Goal: Find specific page/section: Find specific page/section

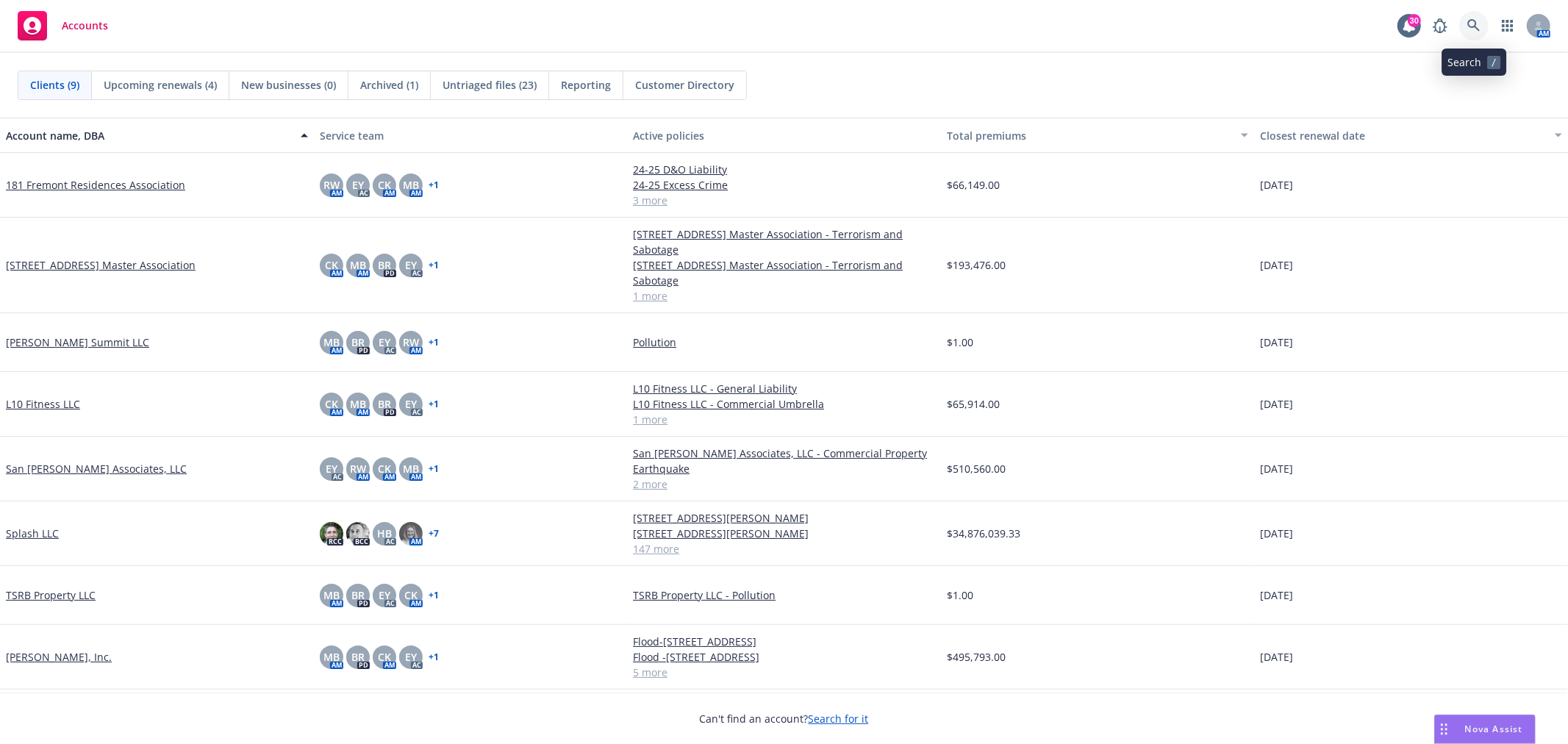
click at [1411, 23] on icon at bounding box center [1474, 25] width 13 height 13
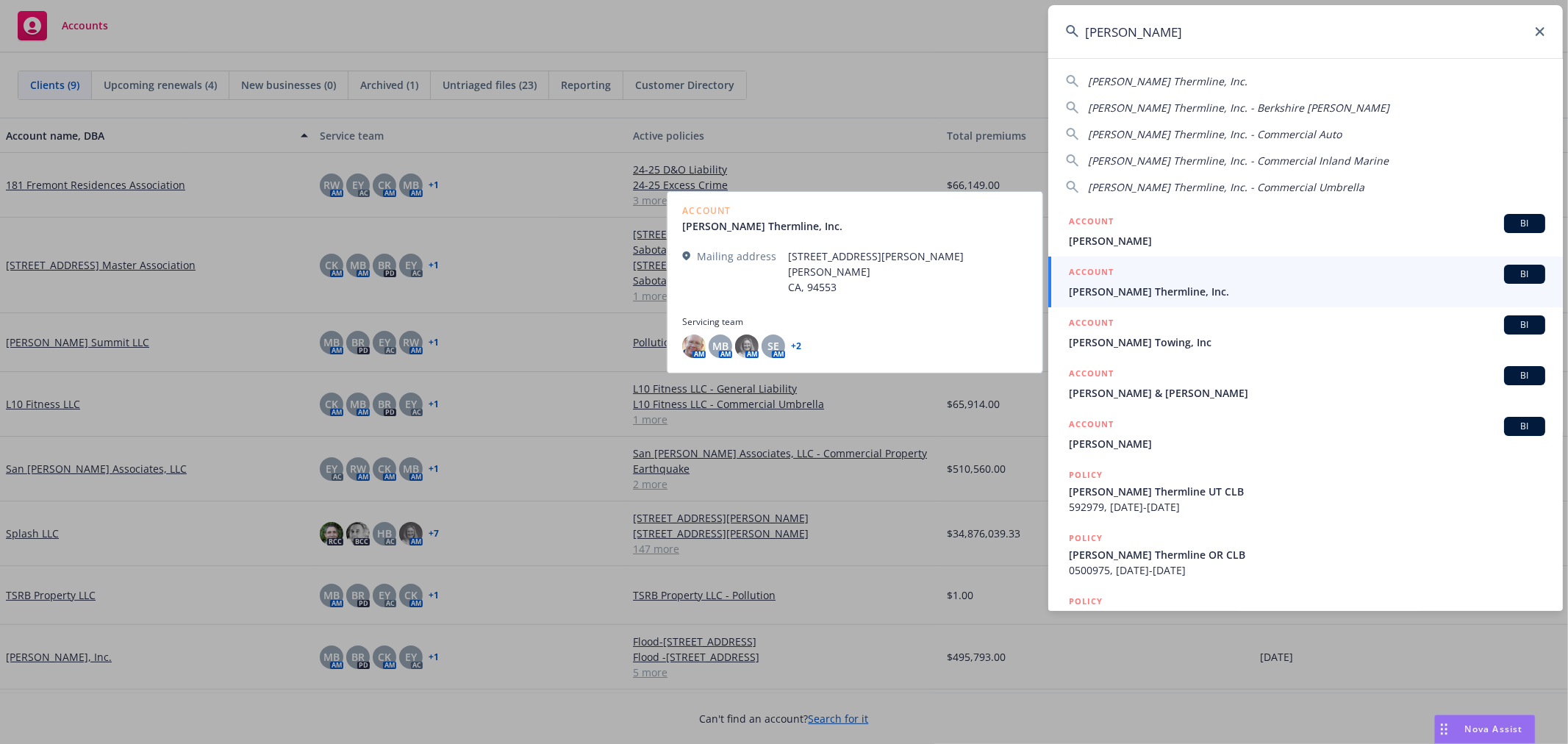
type input "[PERSON_NAME]"
click at [1139, 292] on span "[PERSON_NAME] Thermline, Inc." at bounding box center [1306, 291] width 476 height 15
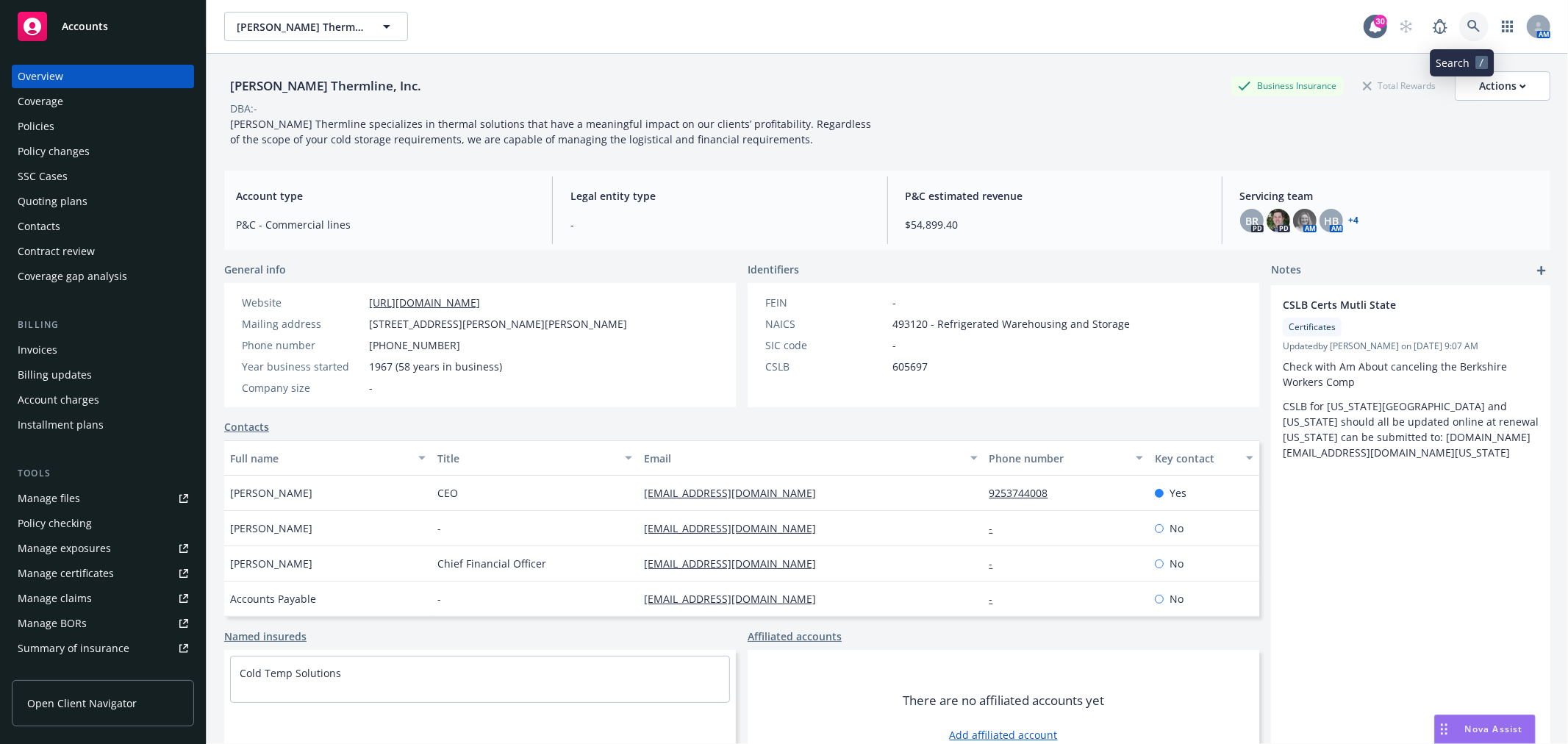
click at [1411, 26] on icon at bounding box center [1473, 25] width 12 height 12
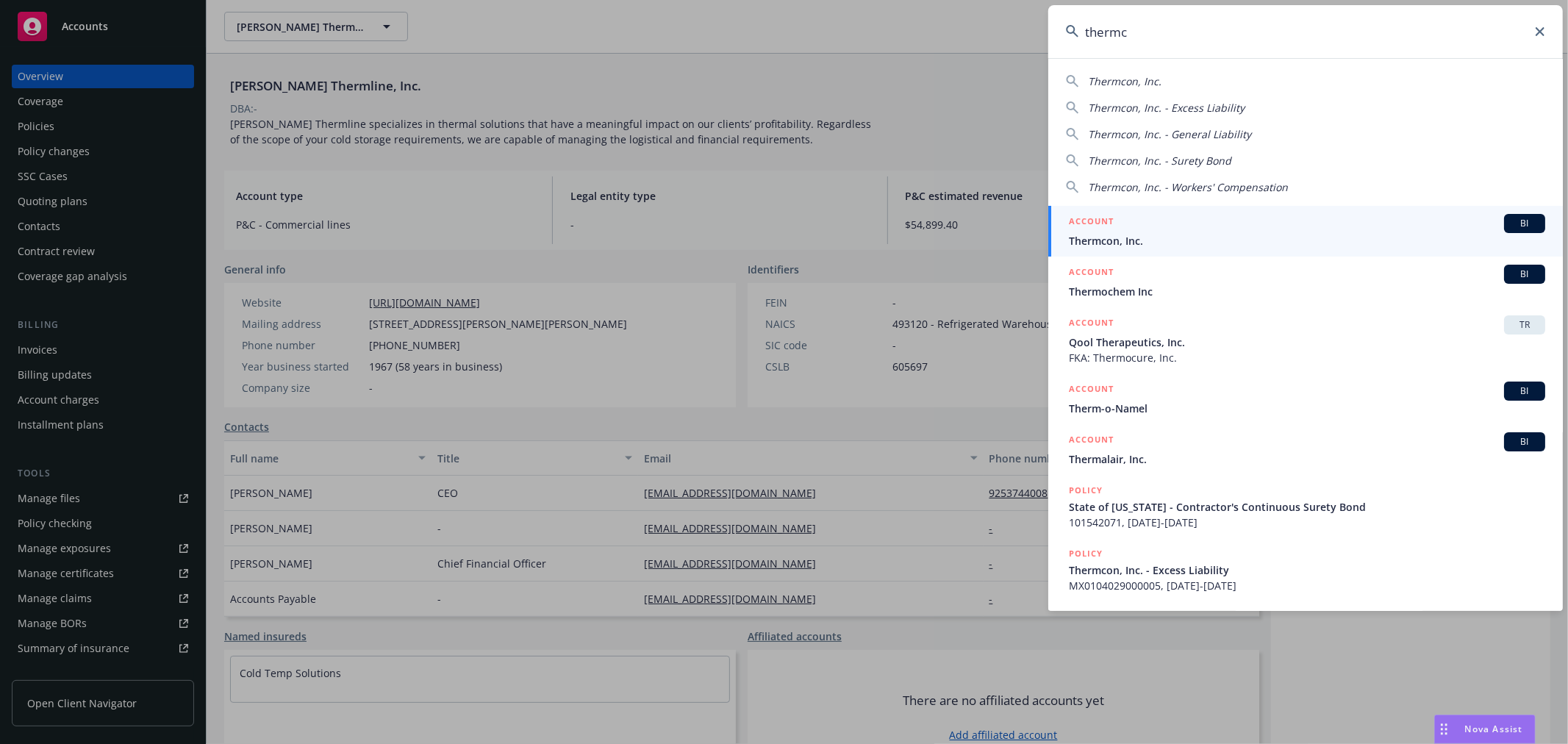
type input "thermc"
click at [1086, 247] on span "Thermcon, Inc." at bounding box center [1306, 241] width 476 height 15
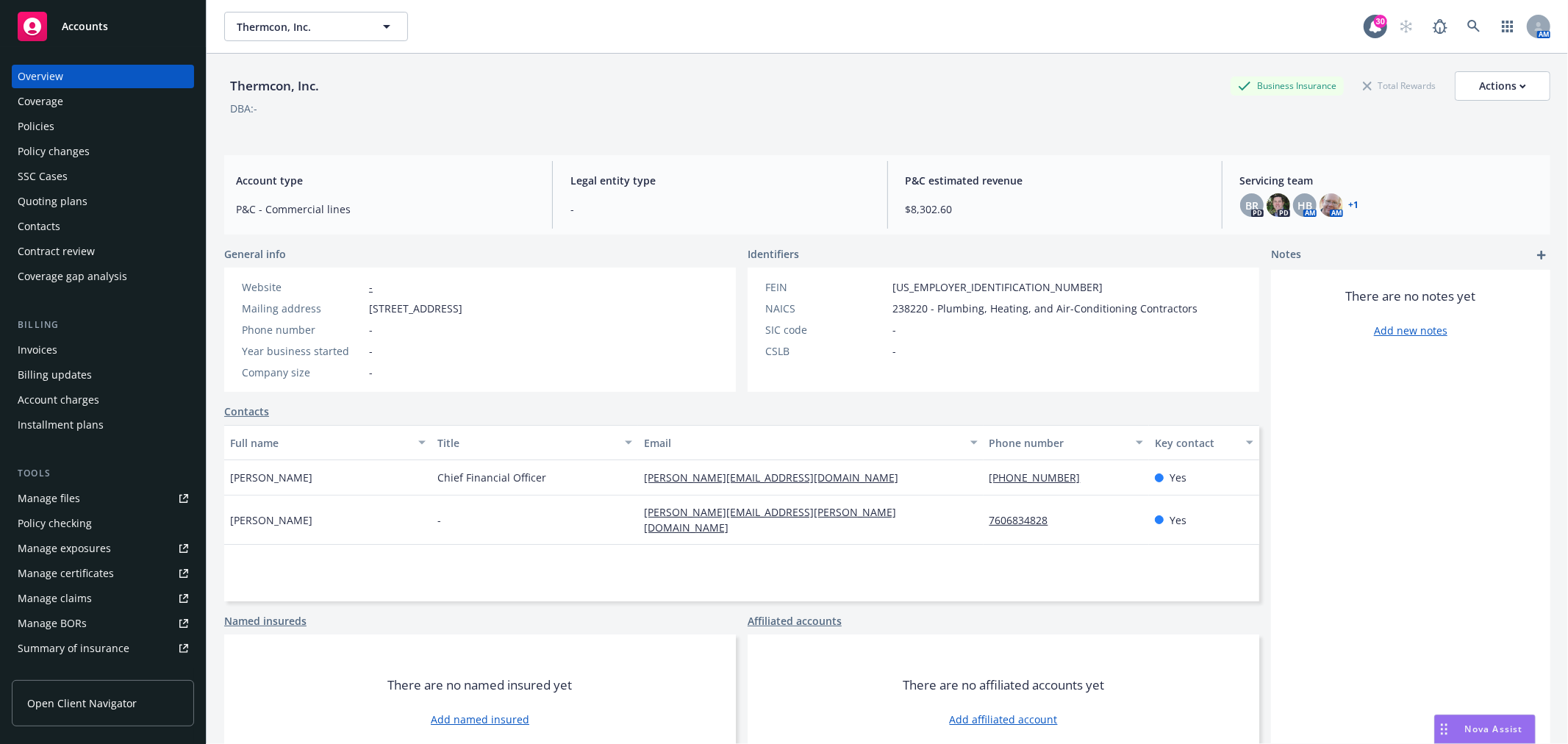
click at [25, 131] on div "Policies" at bounding box center [36, 126] width 37 height 24
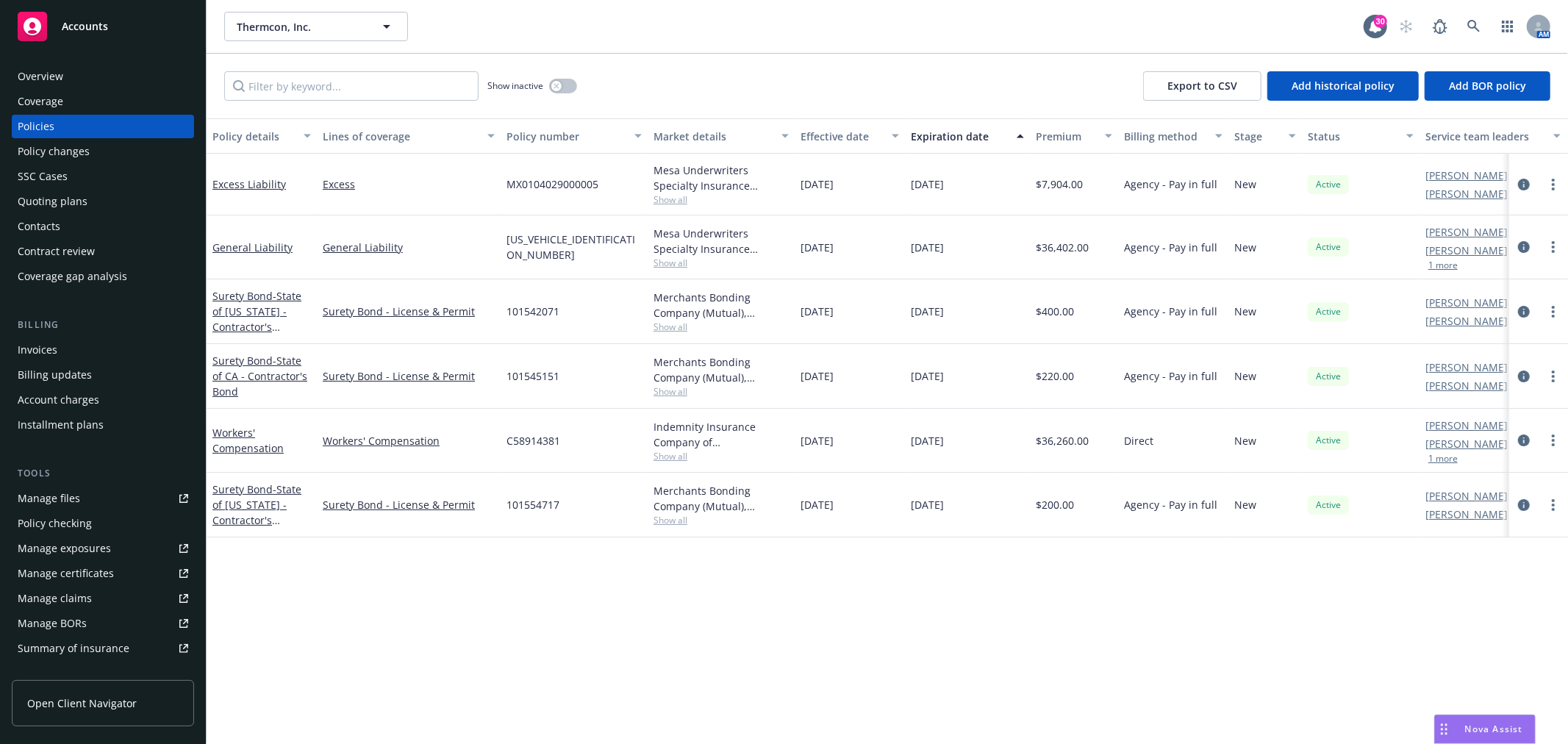
scroll to position [82, 0]
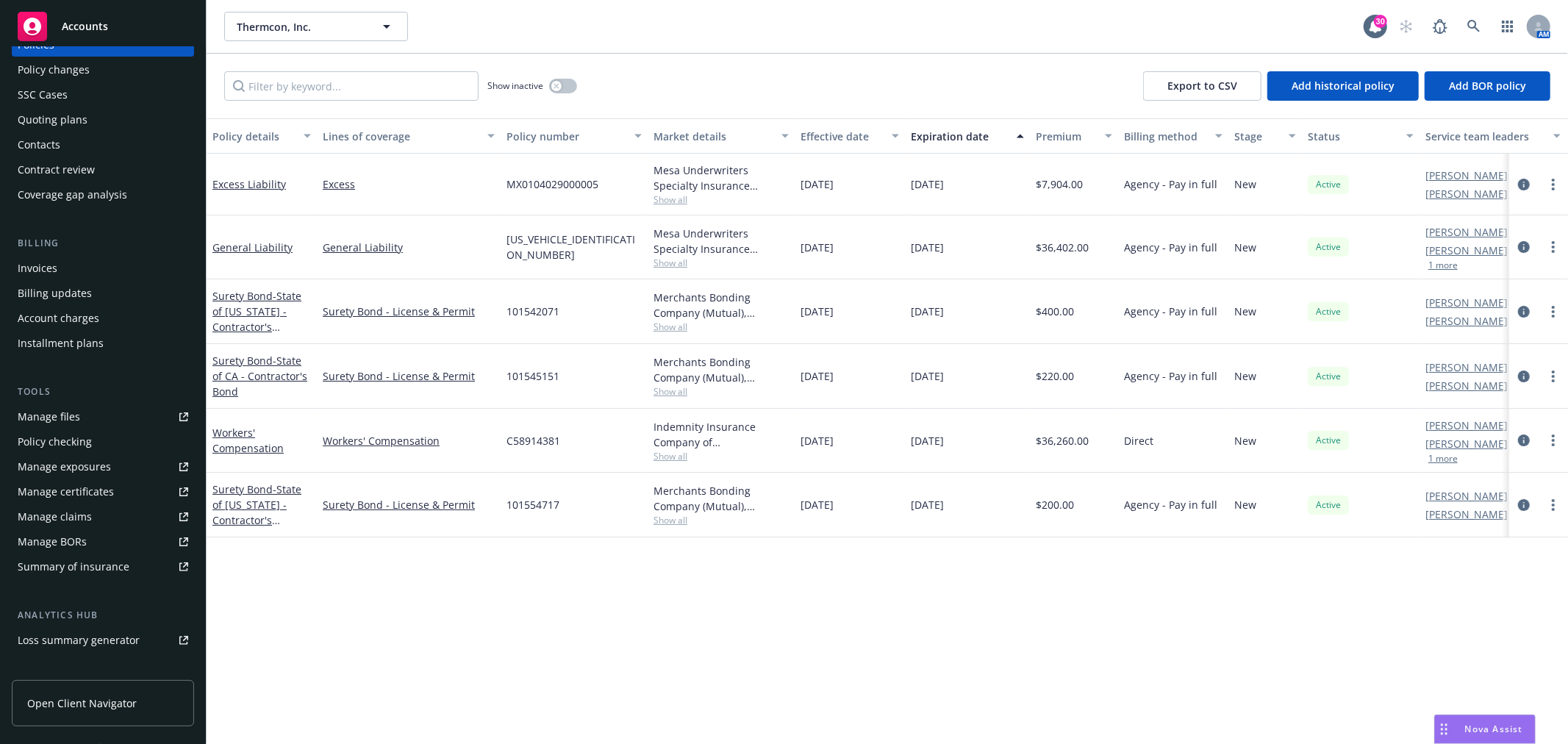
click at [90, 490] on div "Manage certificates" at bounding box center [66, 492] width 96 height 24
click at [86, 492] on div "Manage certificates" at bounding box center [66, 492] width 96 height 24
click at [1411, 23] on icon at bounding box center [1474, 26] width 13 height 13
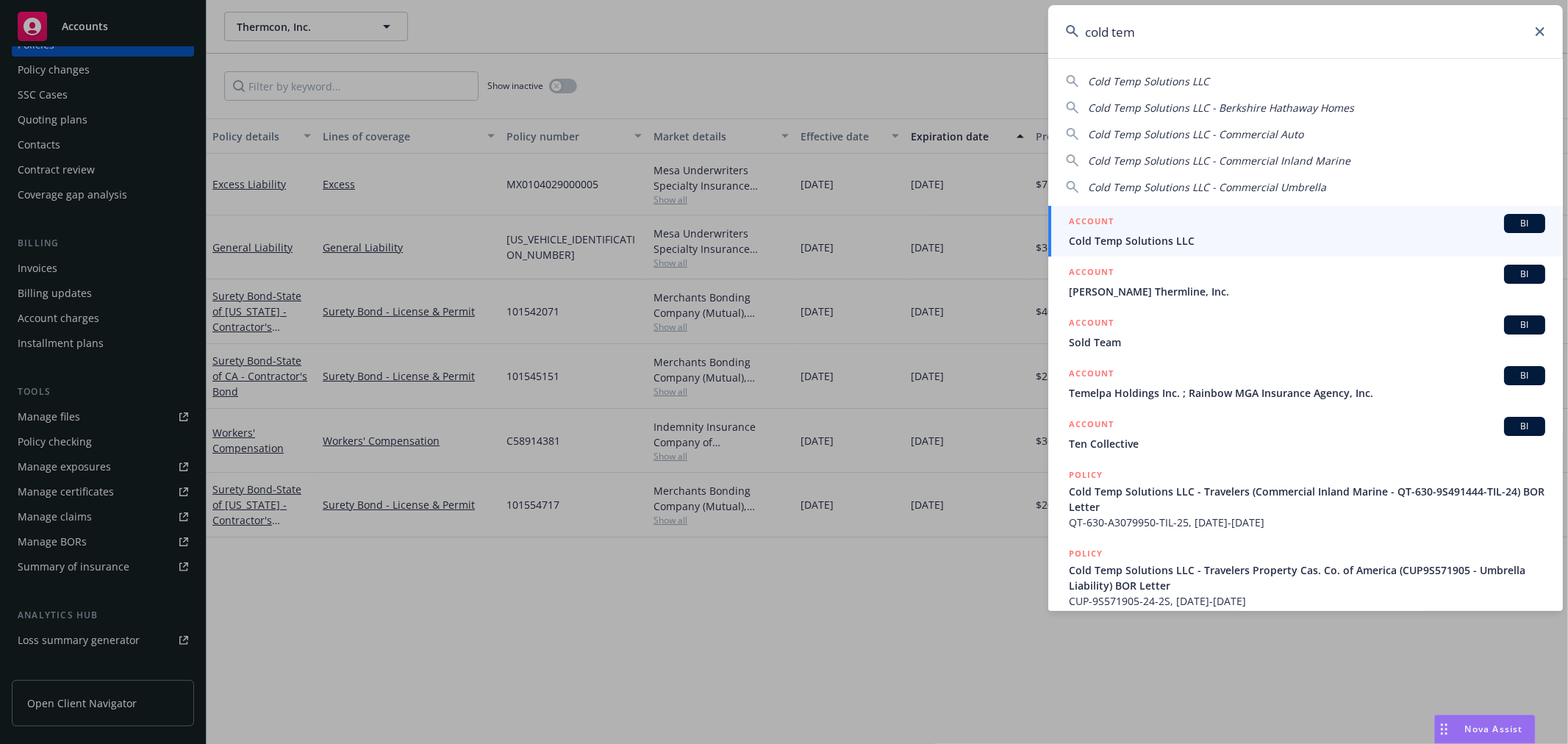
type input "cold tem"
click at [1143, 234] on span "Cold Temp Solutions LLC" at bounding box center [1306, 241] width 476 height 15
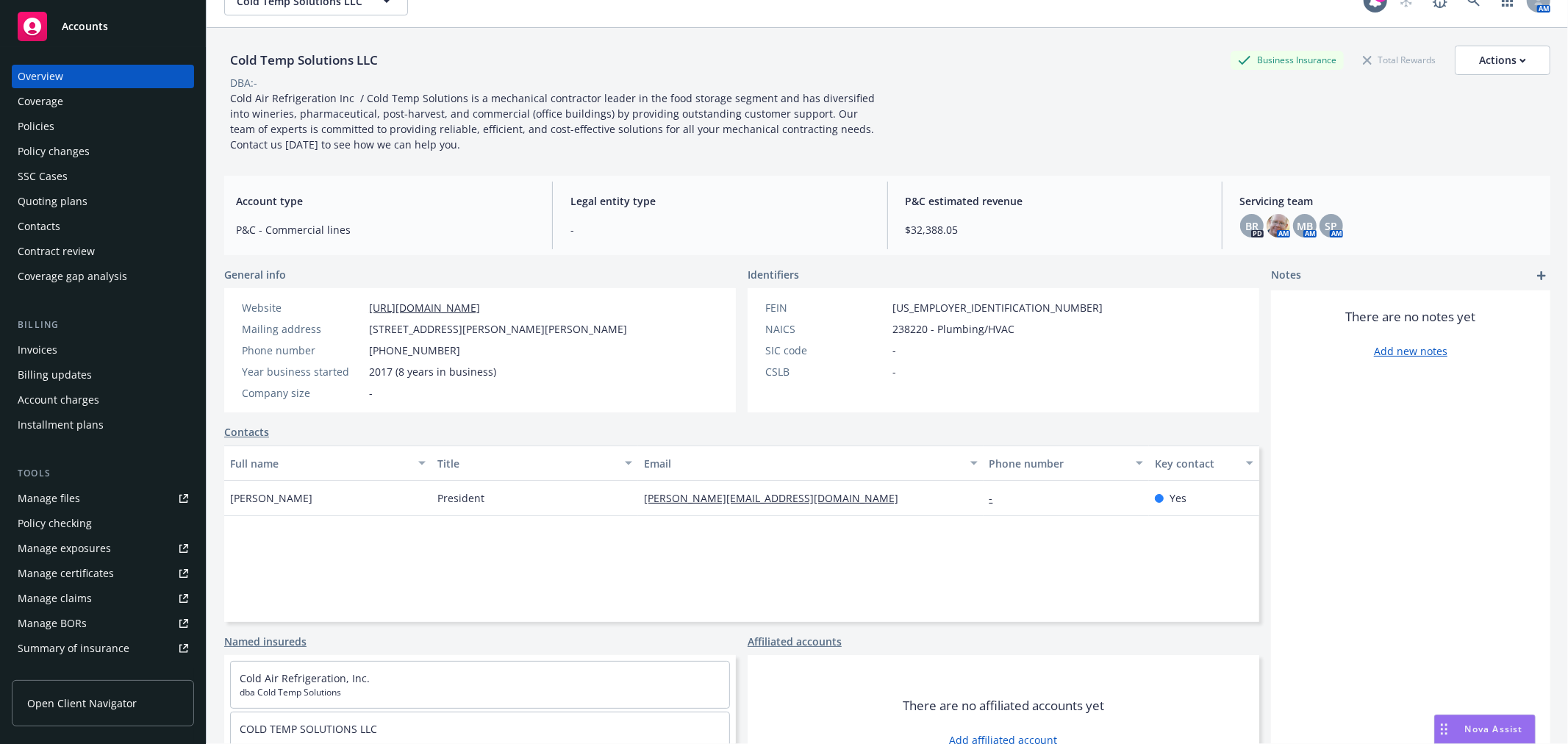
scroll to position [71, 0]
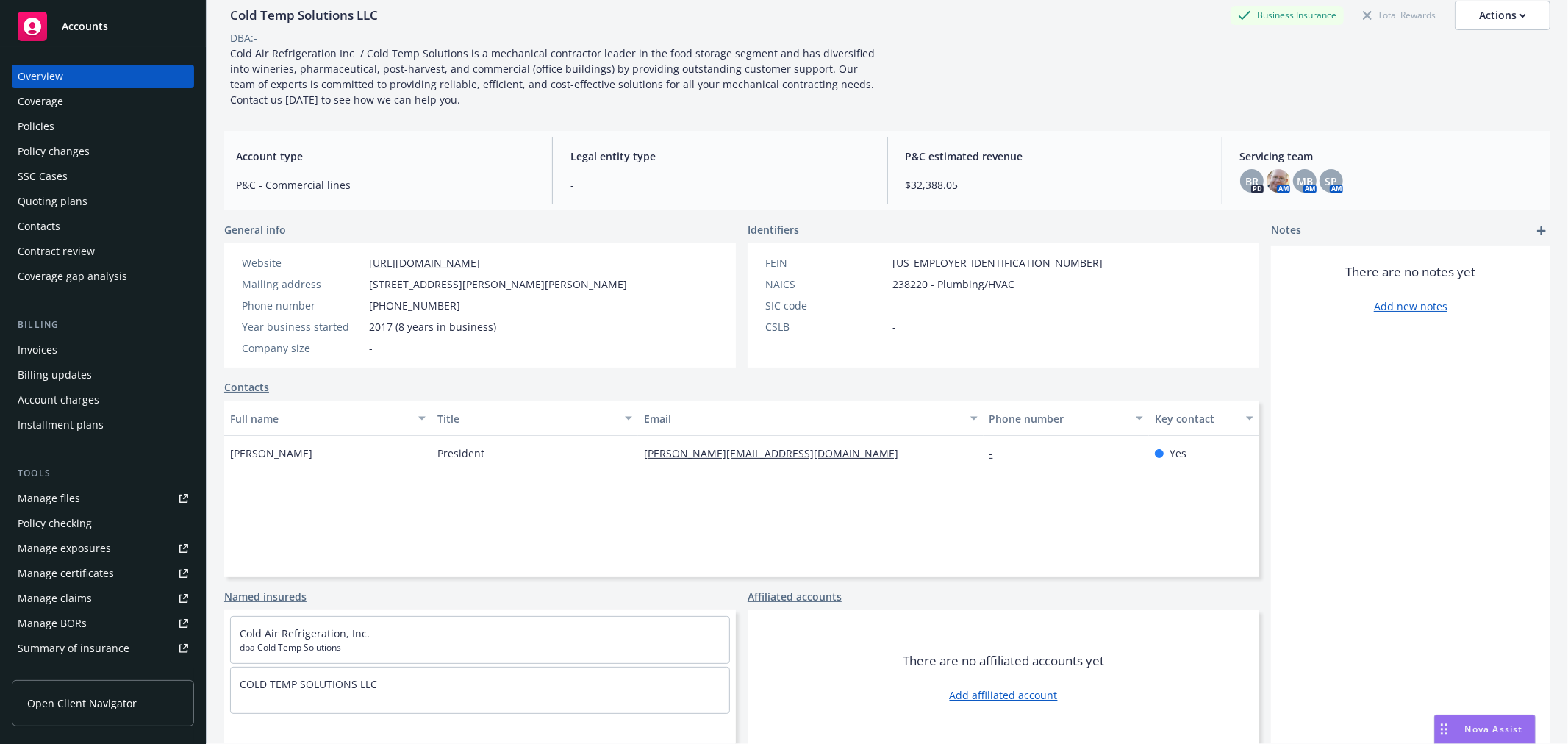
click at [70, 126] on div "Policies" at bounding box center [103, 126] width 170 height 24
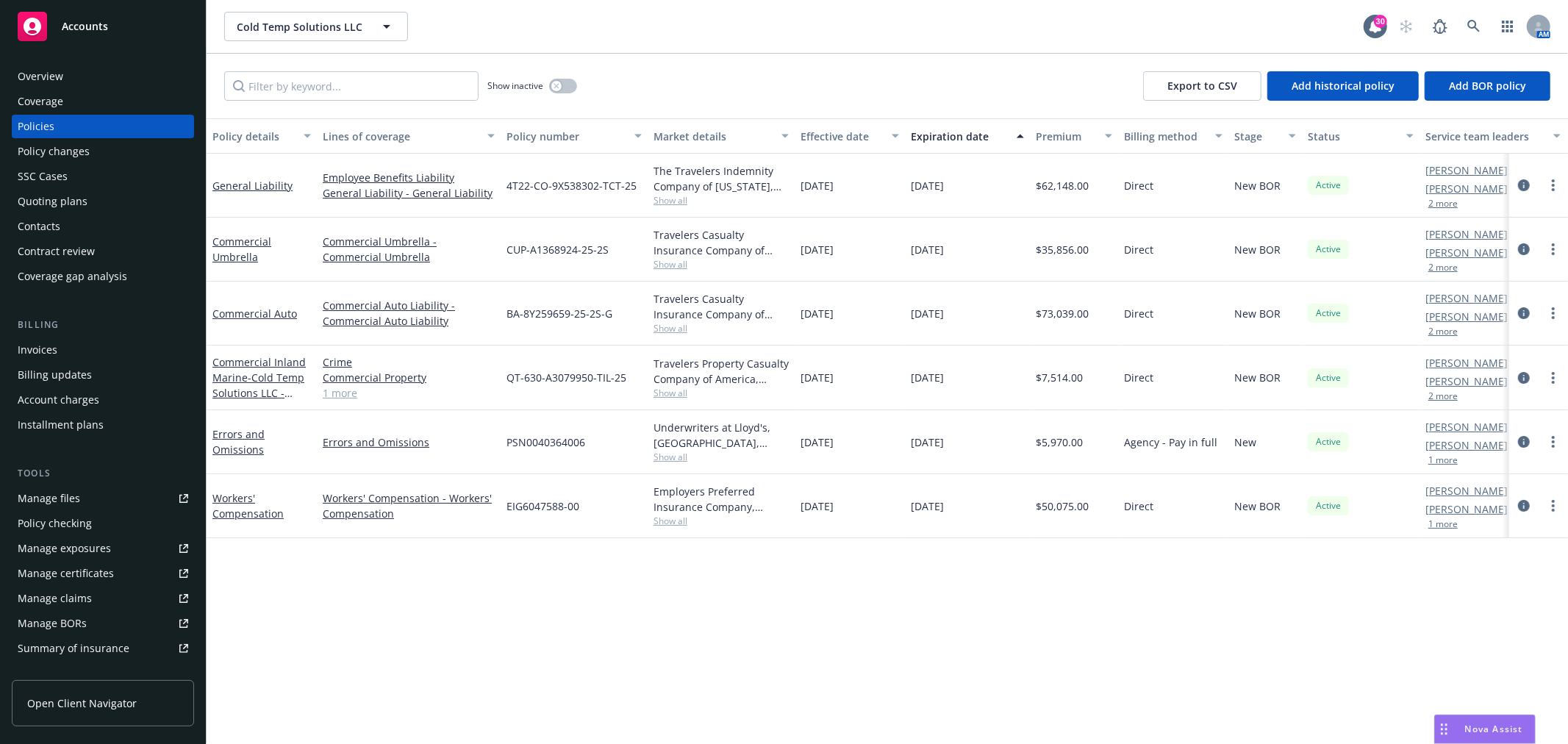
click at [89, 26] on span "Accounts" at bounding box center [85, 26] width 46 height 11
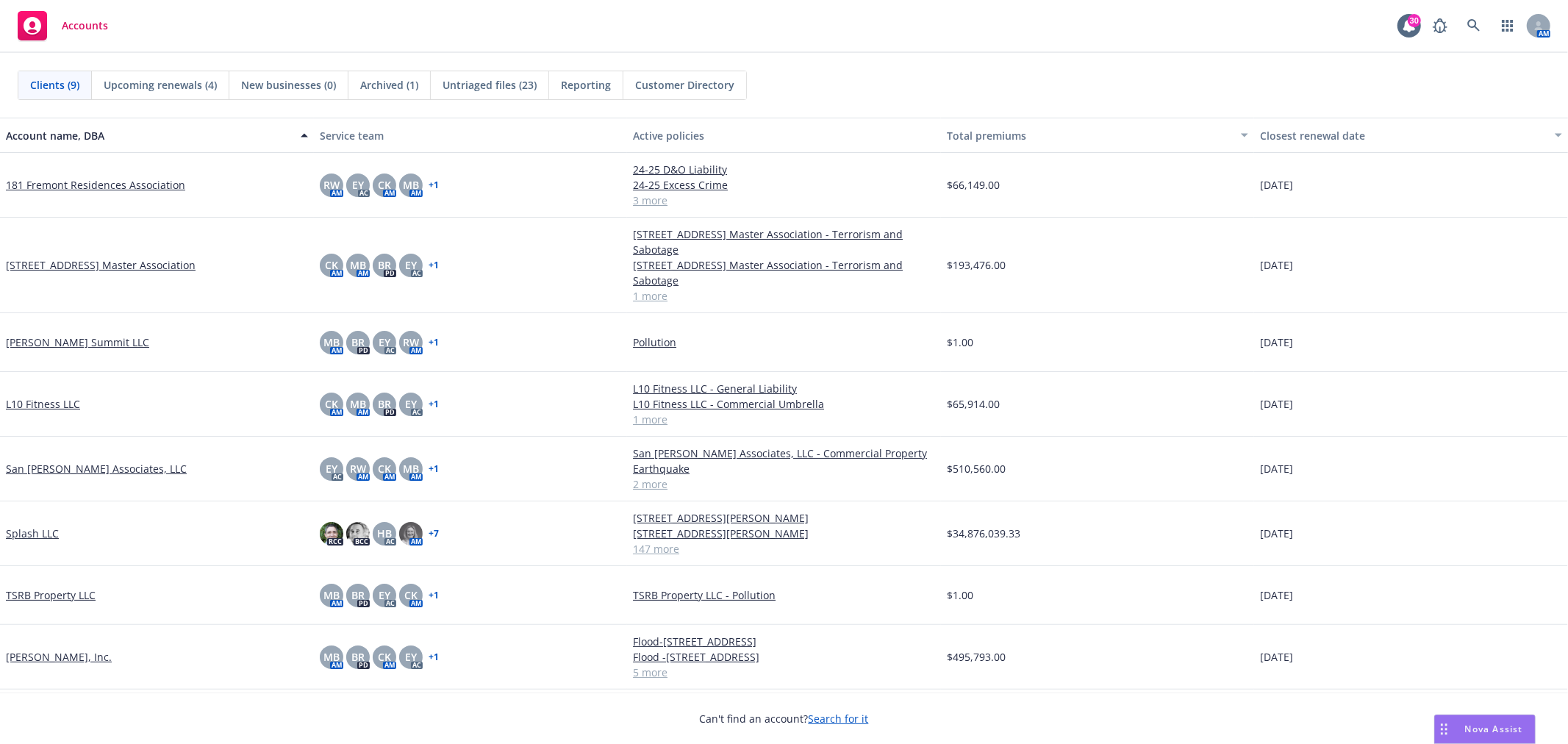
click at [28, 533] on link "Splash LLC" at bounding box center [32, 533] width 53 height 15
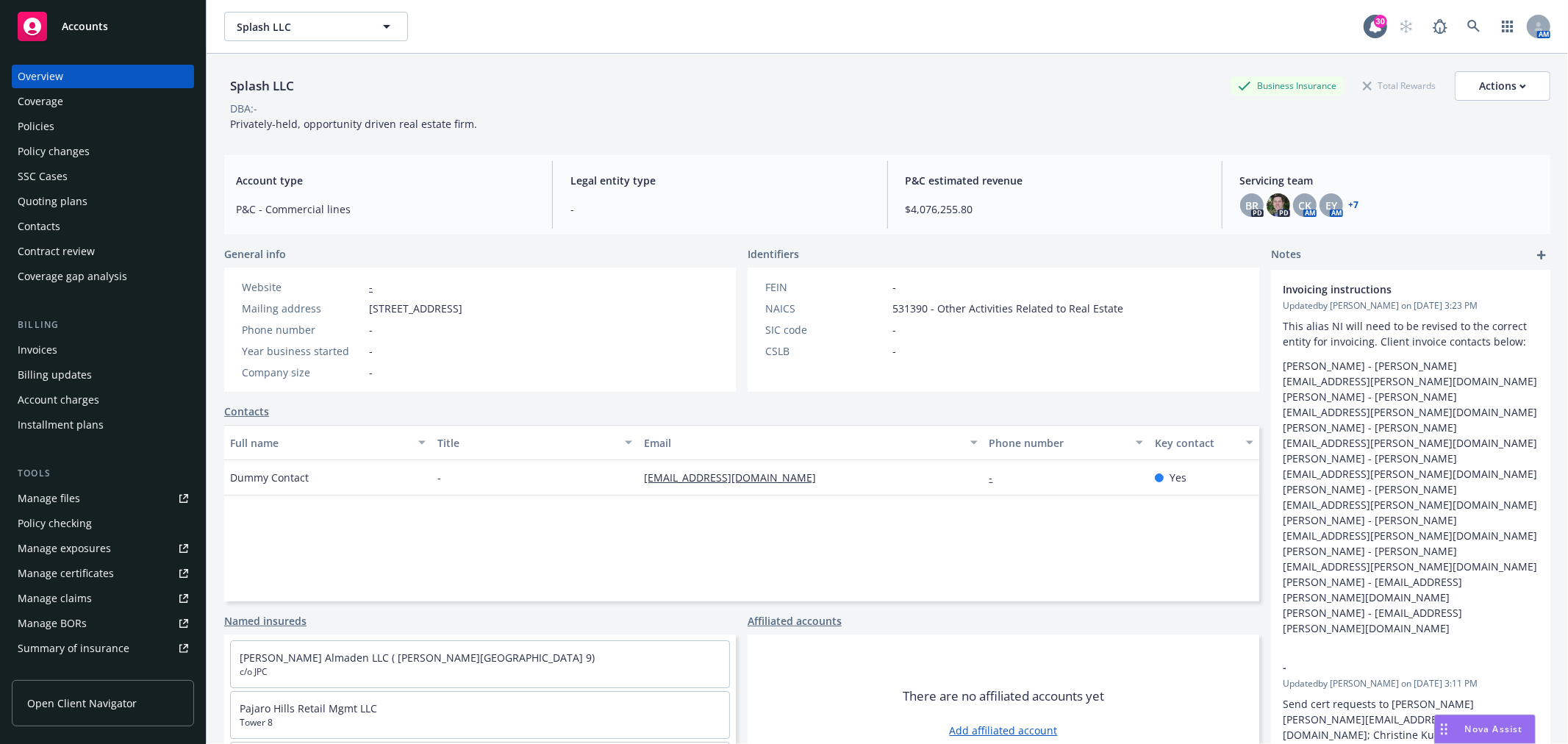
click at [70, 524] on div "Policy checking" at bounding box center [55, 524] width 74 height 24
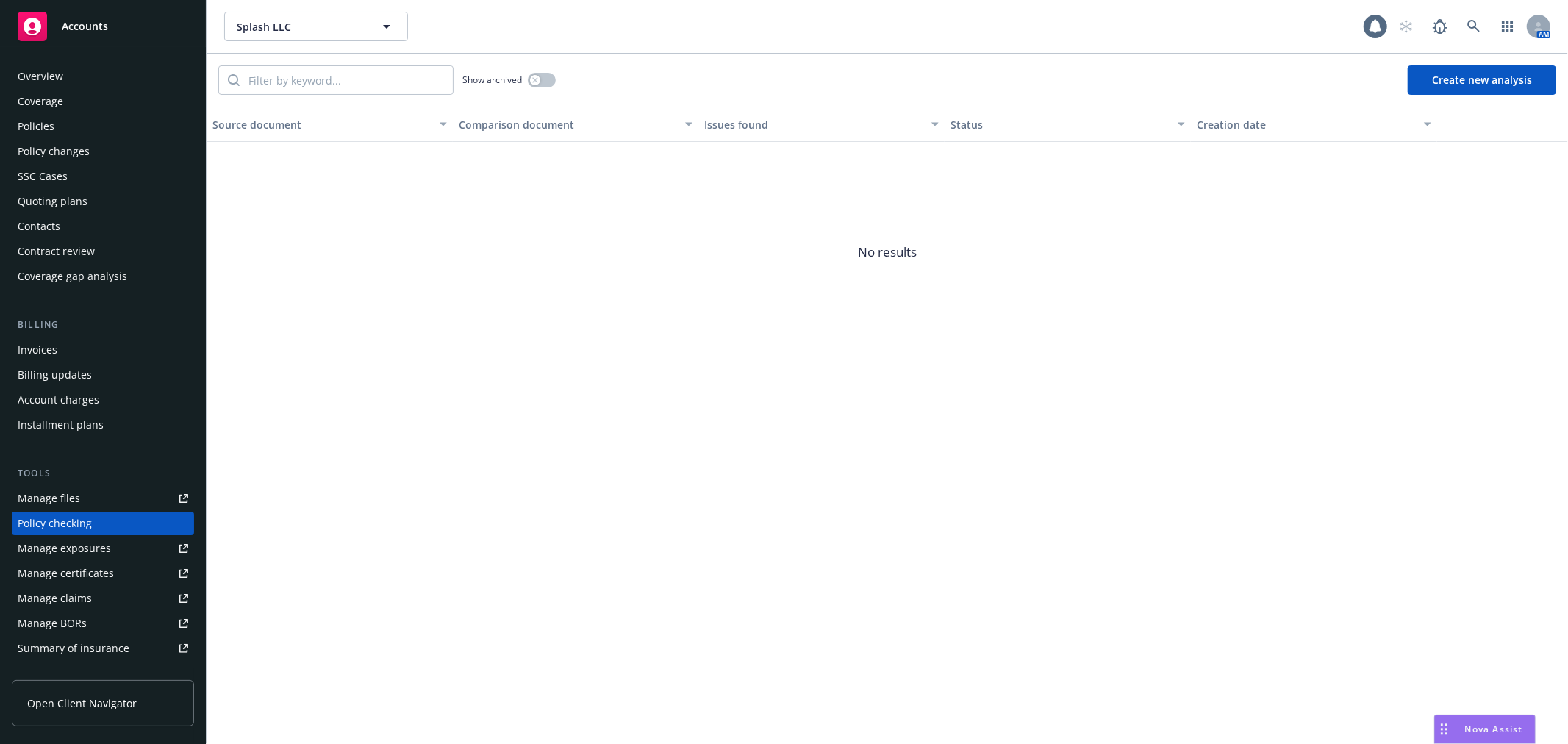
scroll to position [127, 0]
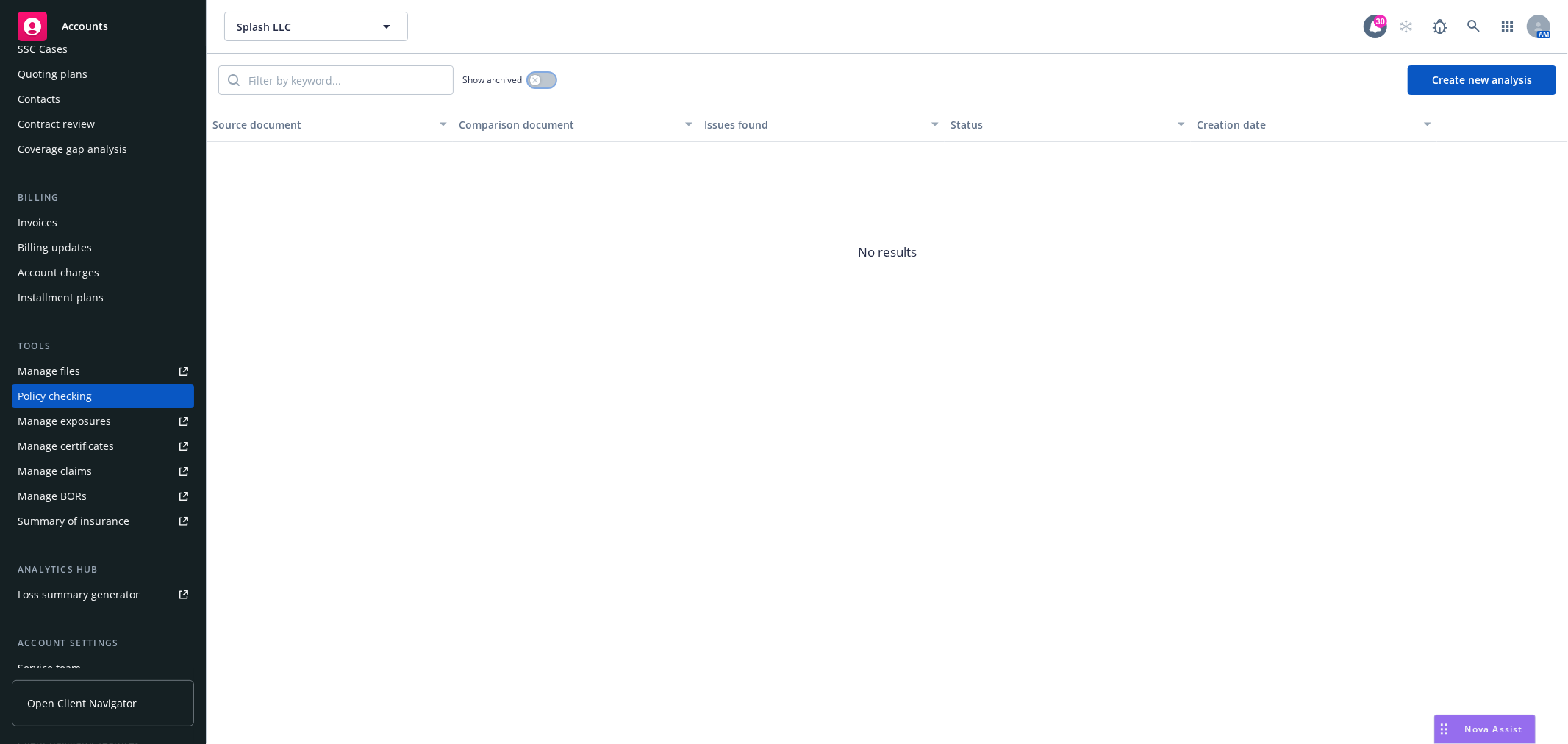
click at [535, 79] on icon "button" at bounding box center [534, 79] width 5 height 5
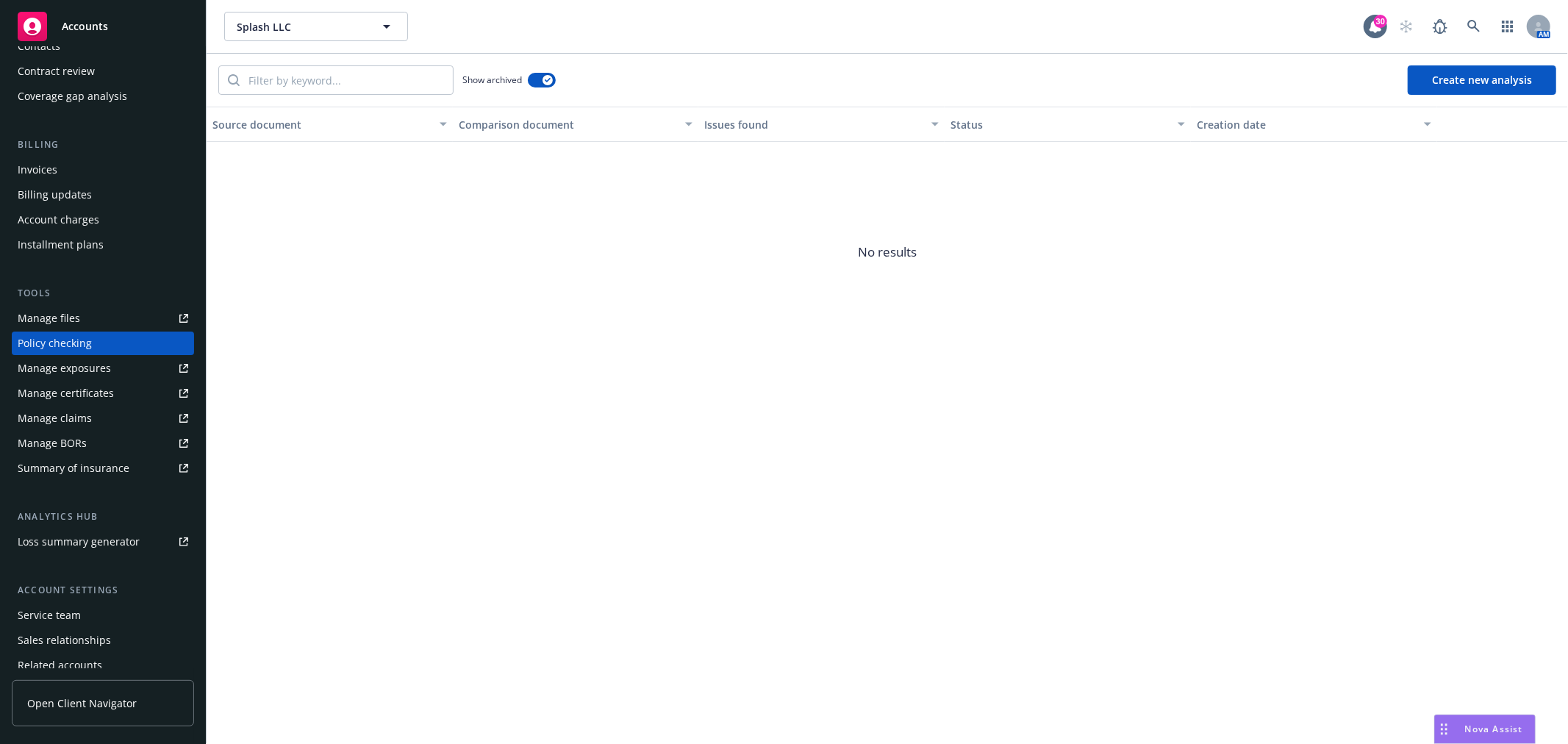
scroll to position [209, 0]
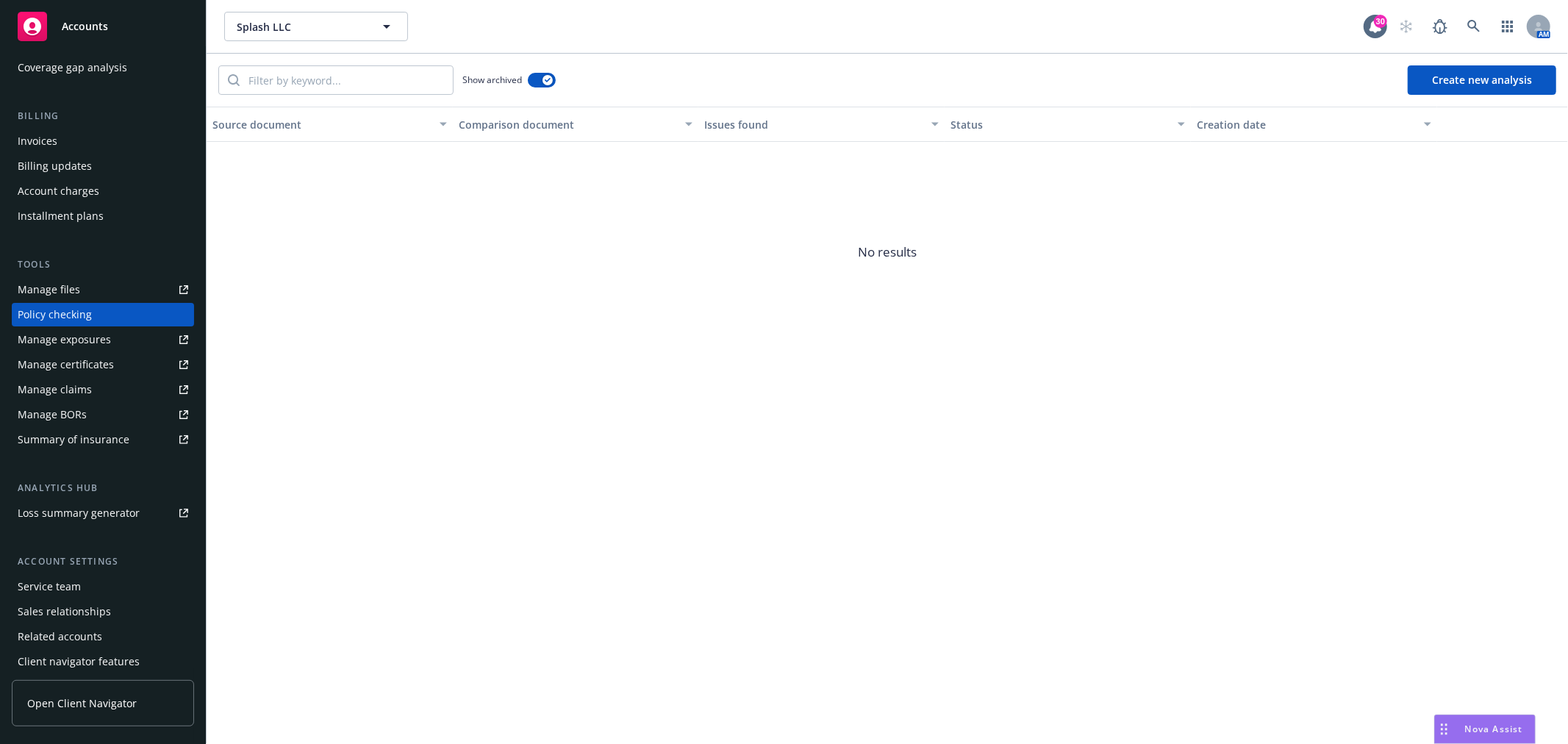
click at [398, 327] on span "No results" at bounding box center [887, 252] width 1361 height 220
click at [376, 329] on span "No results" at bounding box center [887, 252] width 1361 height 220
